Goal: Find specific page/section

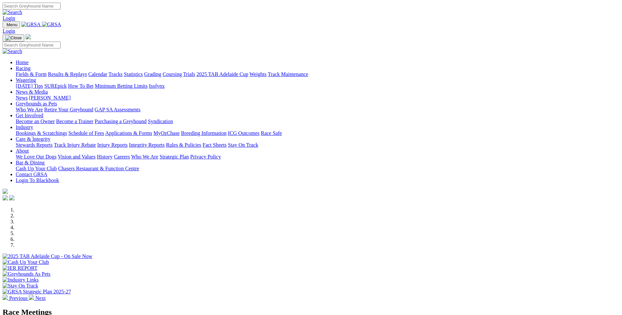
click at [107, 71] on link "Calendar" at bounding box center [97, 74] width 19 height 6
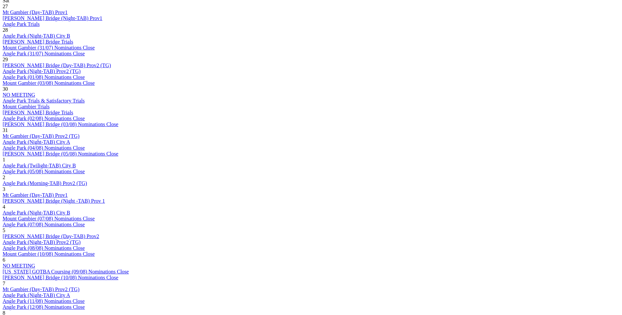
scroll to position [393, 0]
